Goal: Task Accomplishment & Management: Use online tool/utility

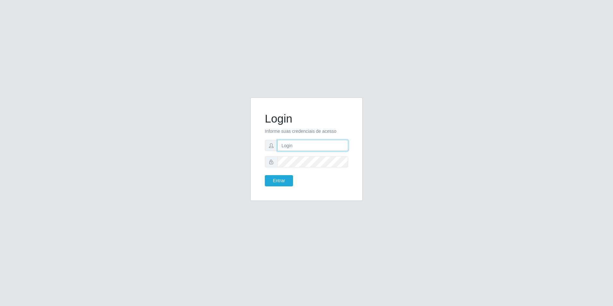
click at [293, 145] on input "text" at bounding box center [312, 145] width 71 height 11
click at [301, 145] on input "text" at bounding box center [312, 145] width 71 height 11
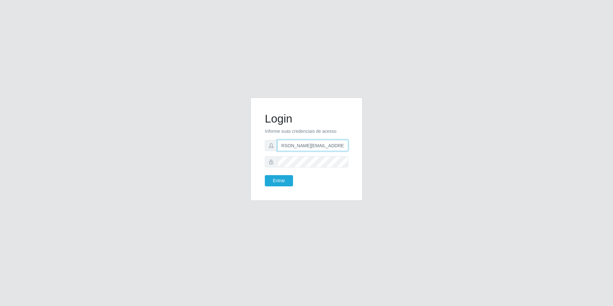
type input "[PERSON_NAME][EMAIL_ADDRESS][PERSON_NAME][DOMAIN_NAME]"
click at [303, 155] on form "Login Informe suas credenciais de acesso [PERSON_NAME][EMAIL_ADDRESS][PERSON_NA…" at bounding box center [306, 149] width 83 height 74
click at [265, 175] on button "Entrar" at bounding box center [279, 180] width 28 height 11
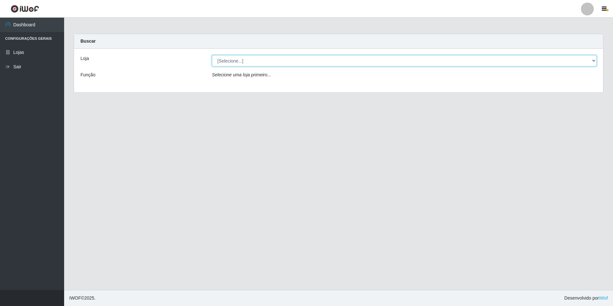
click at [595, 62] on select "[Selecione...] Extrabom - Loja 57 Anchieta" at bounding box center [404, 60] width 385 height 11
select select "470"
click at [212, 55] on select "[Selecione...] Extrabom - Loja 57 Anchieta" at bounding box center [404, 60] width 385 height 11
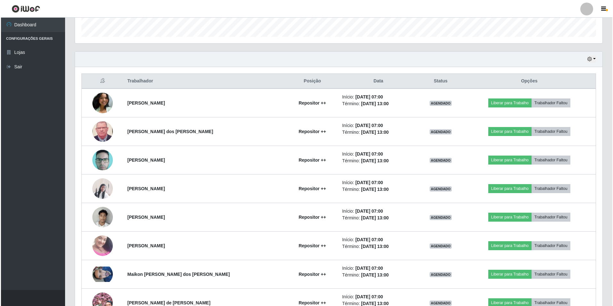
scroll to position [256, 0]
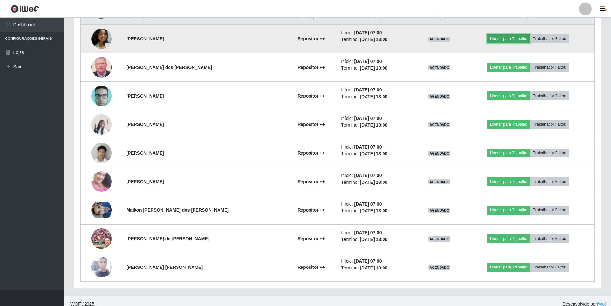
click at [509, 40] on button "Liberar para Trabalho" at bounding box center [508, 38] width 43 height 9
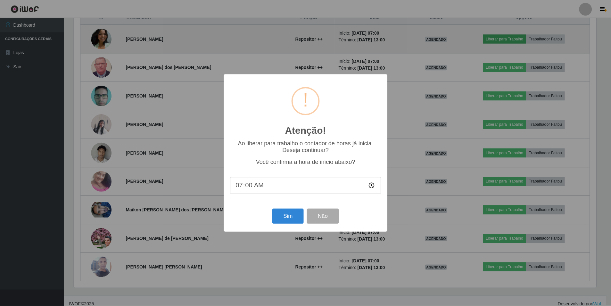
scroll to position [133, 524]
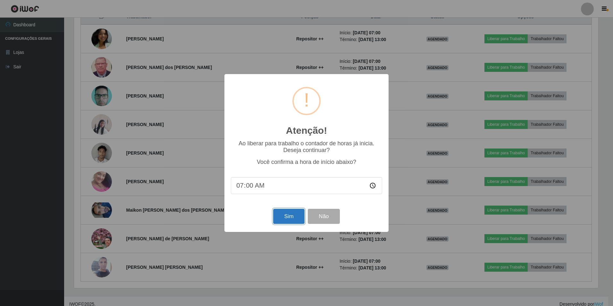
click at [292, 216] on button "Sim" at bounding box center [288, 216] width 31 height 15
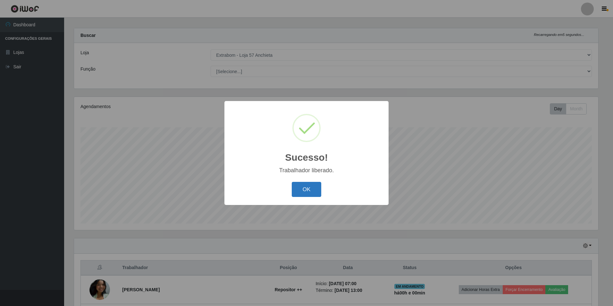
click at [310, 188] on button "OK" at bounding box center [307, 189] width 30 height 15
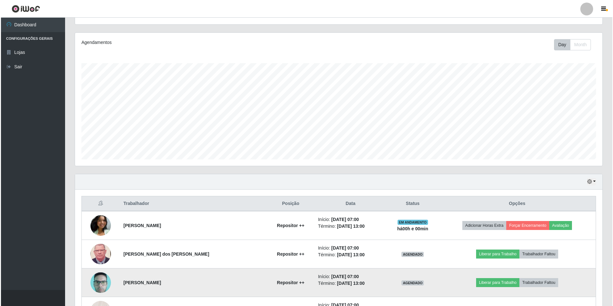
scroll to position [134, 0]
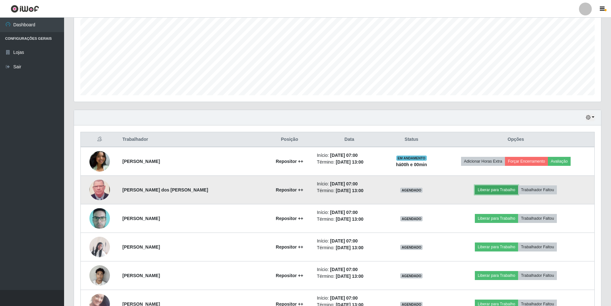
click at [499, 191] on button "Liberar para Trabalho" at bounding box center [496, 189] width 43 height 9
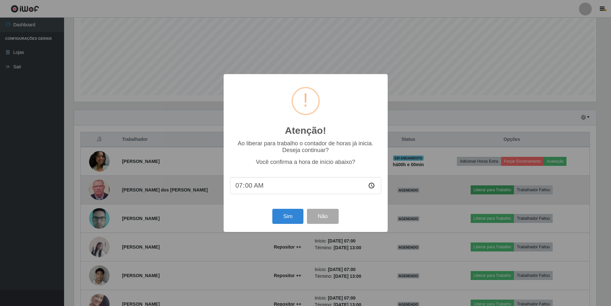
scroll to position [133, 524]
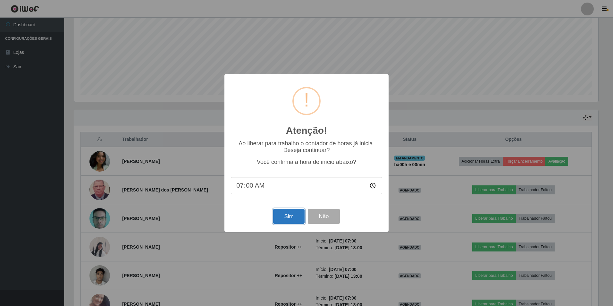
click at [295, 217] on button "Sim" at bounding box center [288, 216] width 31 height 15
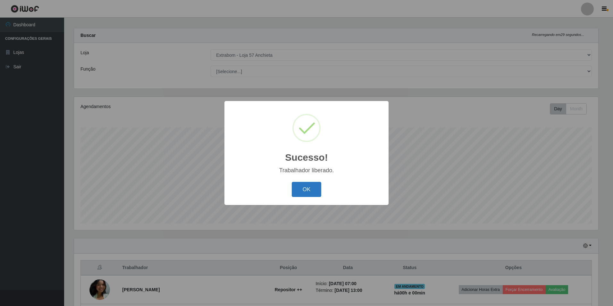
click at [313, 194] on button "OK" at bounding box center [307, 189] width 30 height 15
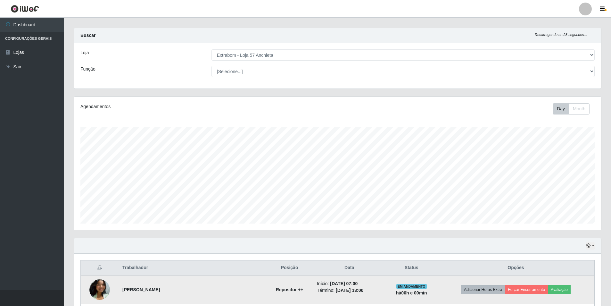
scroll to position [102, 0]
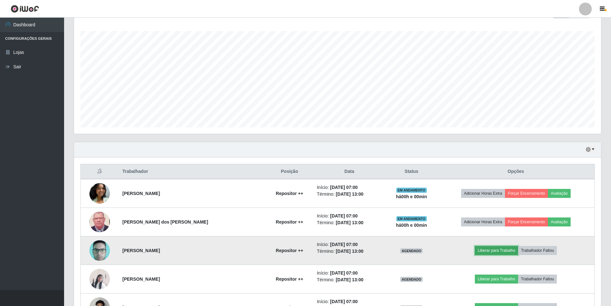
click at [493, 250] on button "Liberar para Trabalho" at bounding box center [496, 250] width 43 height 9
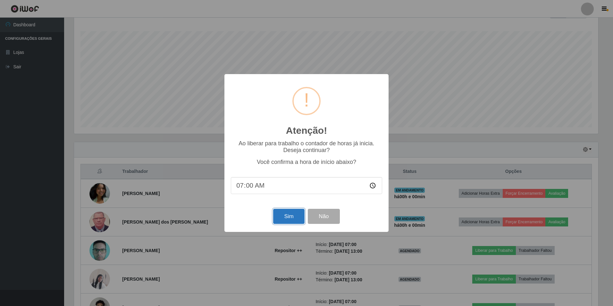
click at [290, 219] on button "Sim" at bounding box center [288, 216] width 31 height 15
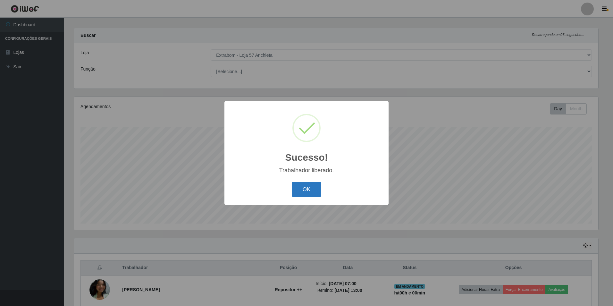
click at [300, 186] on button "OK" at bounding box center [307, 189] width 30 height 15
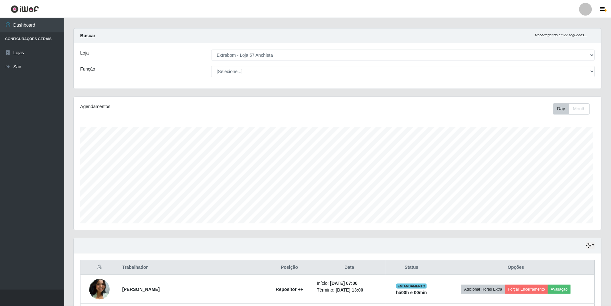
scroll to position [0, 0]
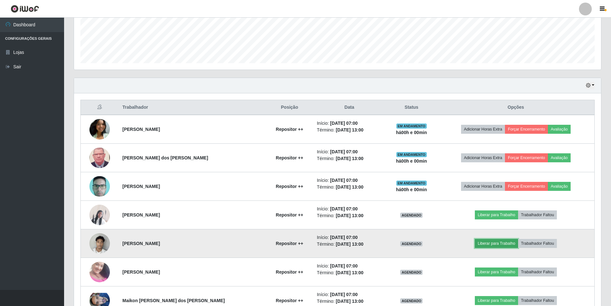
click at [486, 241] on button "Liberar para Trabalho" at bounding box center [496, 243] width 43 height 9
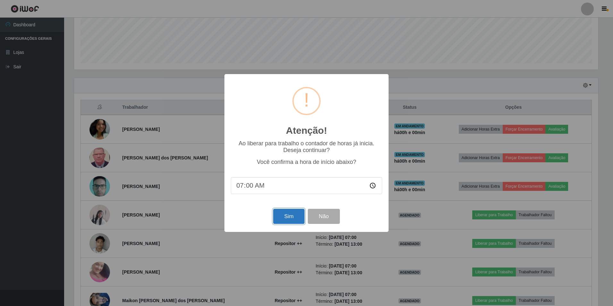
click at [296, 218] on button "Sim" at bounding box center [288, 216] width 31 height 15
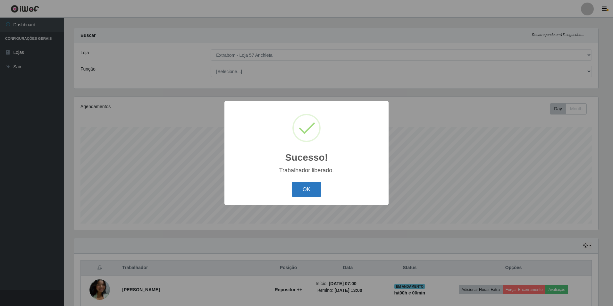
click at [309, 189] on button "OK" at bounding box center [307, 189] width 30 height 15
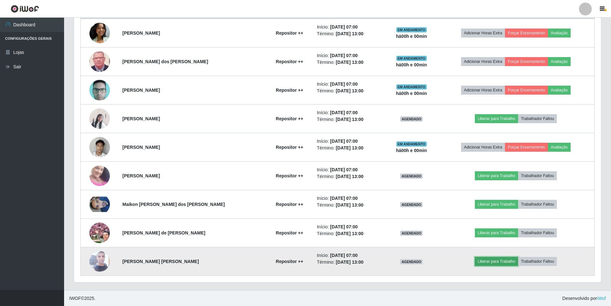
click at [495, 262] on button "Liberar para Trabalho" at bounding box center [496, 261] width 43 height 9
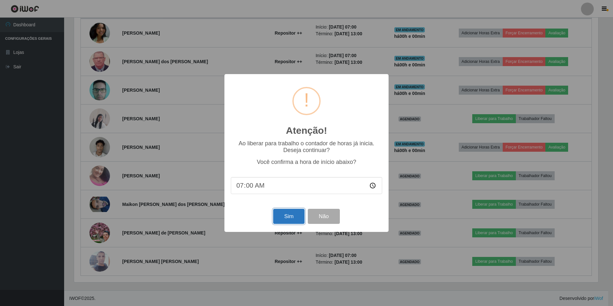
click at [291, 218] on button "Sim" at bounding box center [288, 216] width 31 height 15
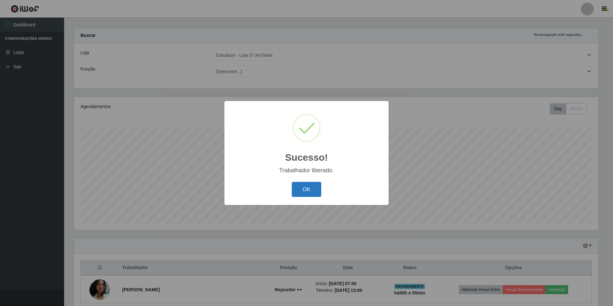
click at [310, 190] on button "OK" at bounding box center [307, 189] width 30 height 15
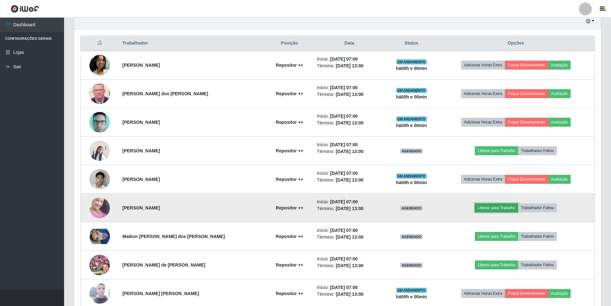
click at [499, 209] on button "Liberar para Trabalho" at bounding box center [496, 207] width 43 height 9
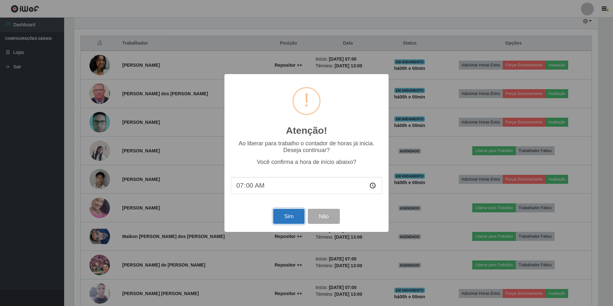
click at [284, 218] on button "Sim" at bounding box center [288, 216] width 31 height 15
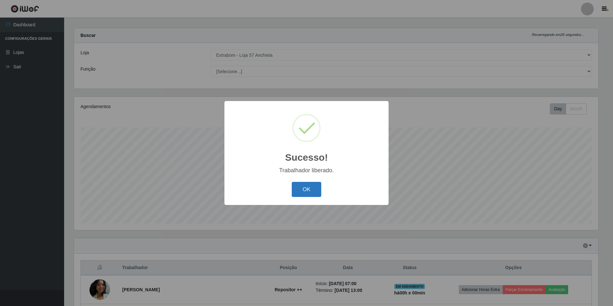
click at [297, 196] on button "OK" at bounding box center [307, 189] width 30 height 15
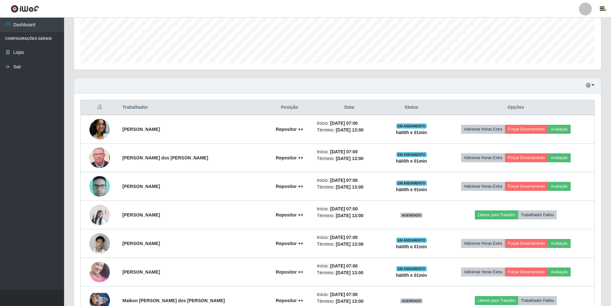
scroll to position [134, 0]
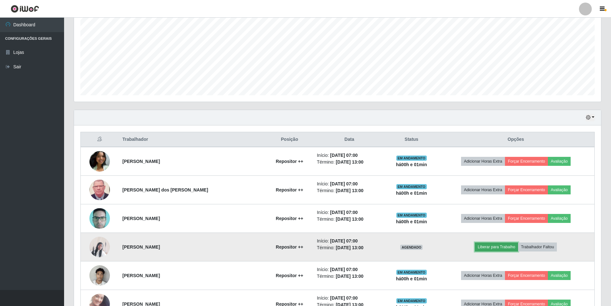
click at [492, 246] on button "Liberar para Trabalho" at bounding box center [496, 246] width 43 height 9
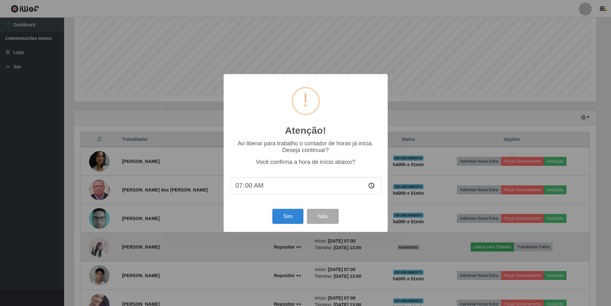
scroll to position [133, 524]
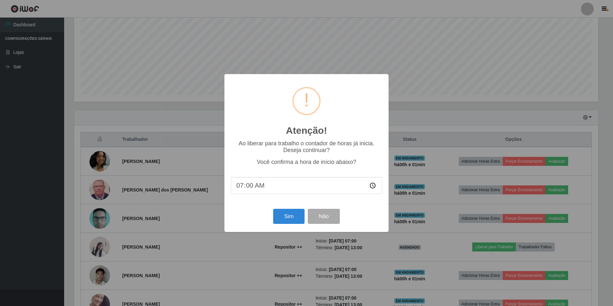
click at [259, 193] on input "07:00" at bounding box center [306, 185] width 151 height 17
click at [260, 188] on input "07:00" at bounding box center [306, 185] width 151 height 17
click at [250, 185] on input "07:00" at bounding box center [306, 185] width 151 height 17
type input "07:02"
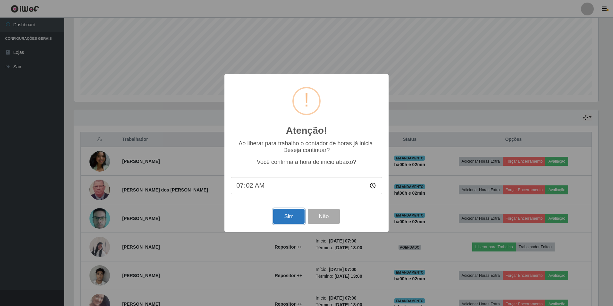
click at [287, 217] on button "Sim" at bounding box center [288, 216] width 31 height 15
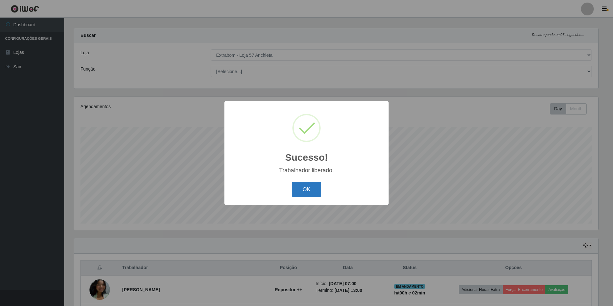
click at [299, 189] on button "OK" at bounding box center [307, 189] width 30 height 15
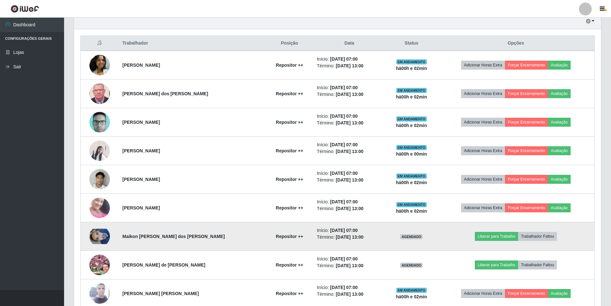
scroll to position [262, 0]
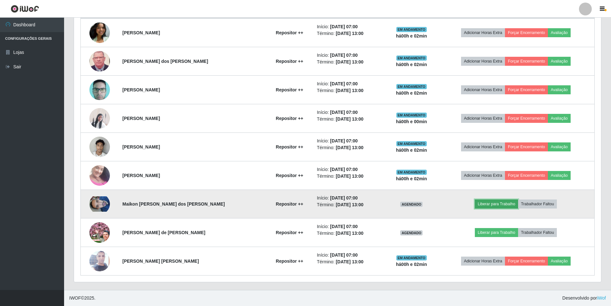
click at [497, 203] on button "Liberar para Trabalho" at bounding box center [496, 203] width 43 height 9
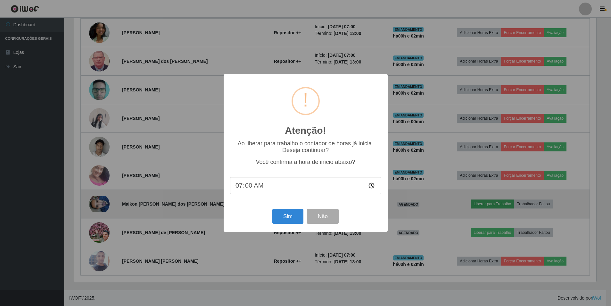
scroll to position [133, 524]
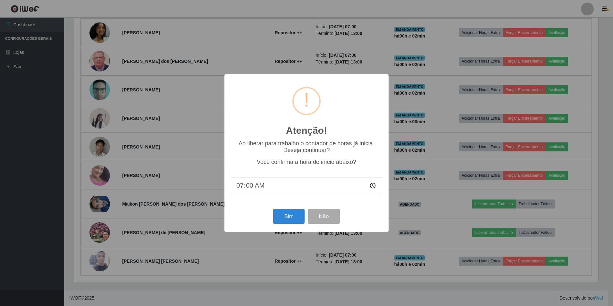
click at [251, 187] on input "07:00" at bounding box center [306, 185] width 151 height 17
type input "07:02"
click at [284, 213] on button "Sim" at bounding box center [288, 216] width 31 height 15
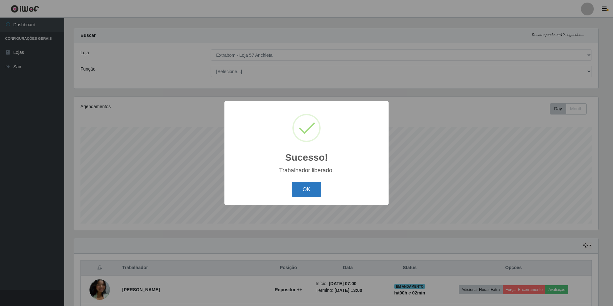
click at [310, 190] on button "OK" at bounding box center [307, 189] width 30 height 15
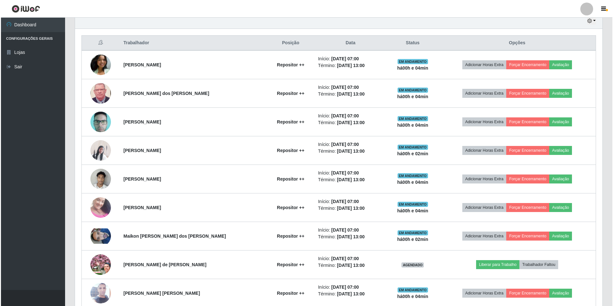
scroll to position [262, 0]
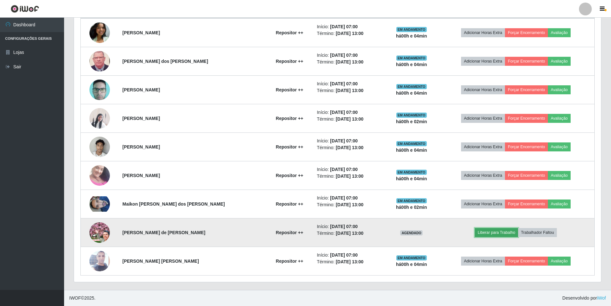
click at [502, 231] on button "Liberar para Trabalho" at bounding box center [496, 232] width 43 height 9
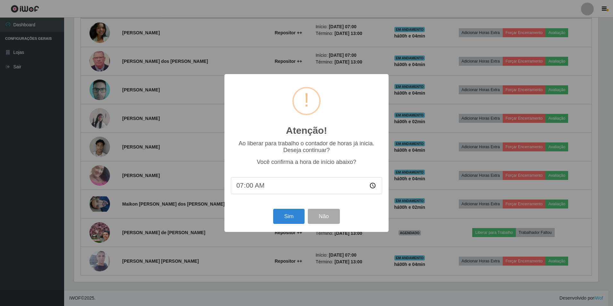
click at [250, 187] on input "07:00" at bounding box center [306, 185] width 151 height 17
type input "07:04"
click at [284, 214] on button "Sim" at bounding box center [288, 216] width 31 height 15
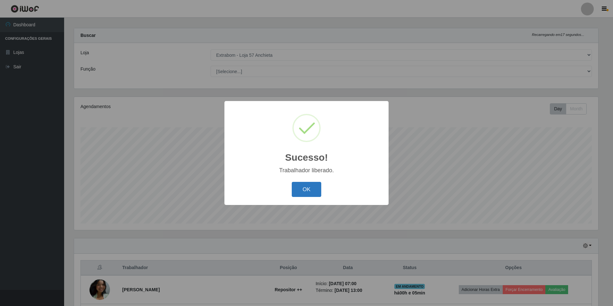
click at [304, 187] on button "OK" at bounding box center [307, 189] width 30 height 15
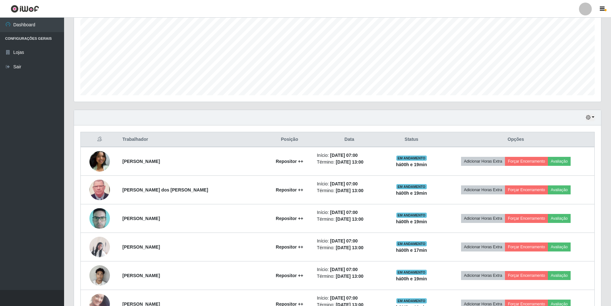
scroll to position [6, 0]
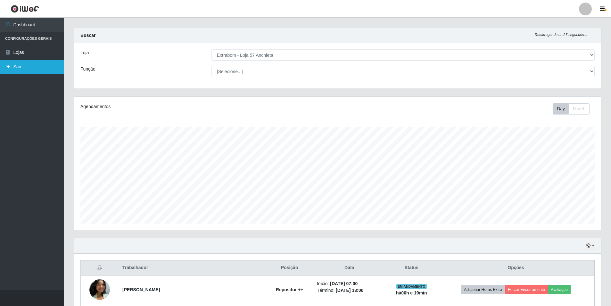
click at [20, 64] on link "Sair" at bounding box center [32, 67] width 64 height 14
